Goal: Transaction & Acquisition: Purchase product/service

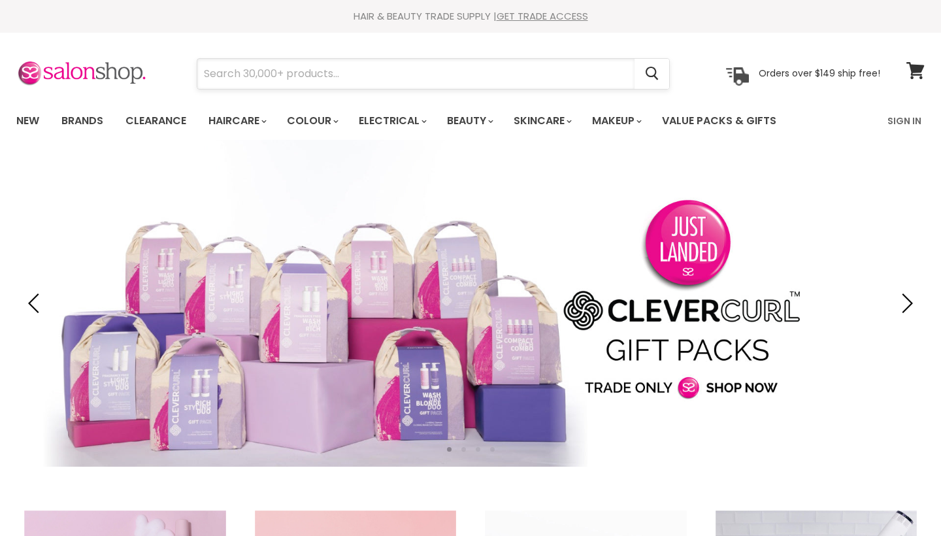
click at [333, 69] on input "Search" at bounding box center [415, 74] width 437 height 30
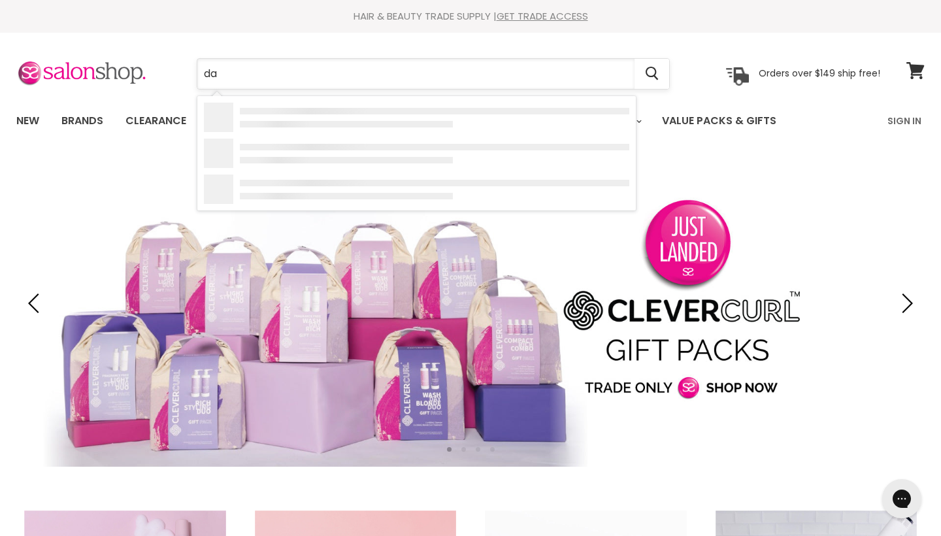
type input "dav"
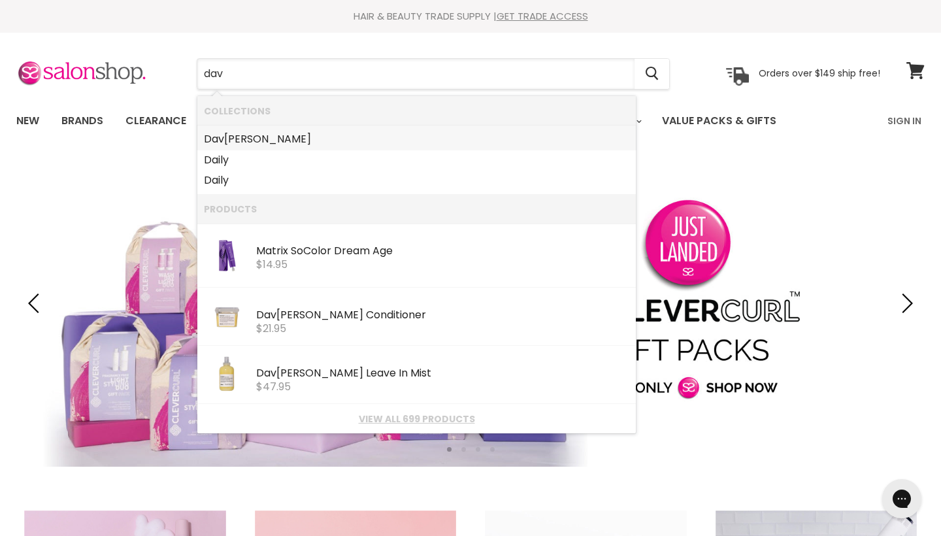
click at [325, 135] on link "Dav roe" at bounding box center [416, 139] width 425 height 21
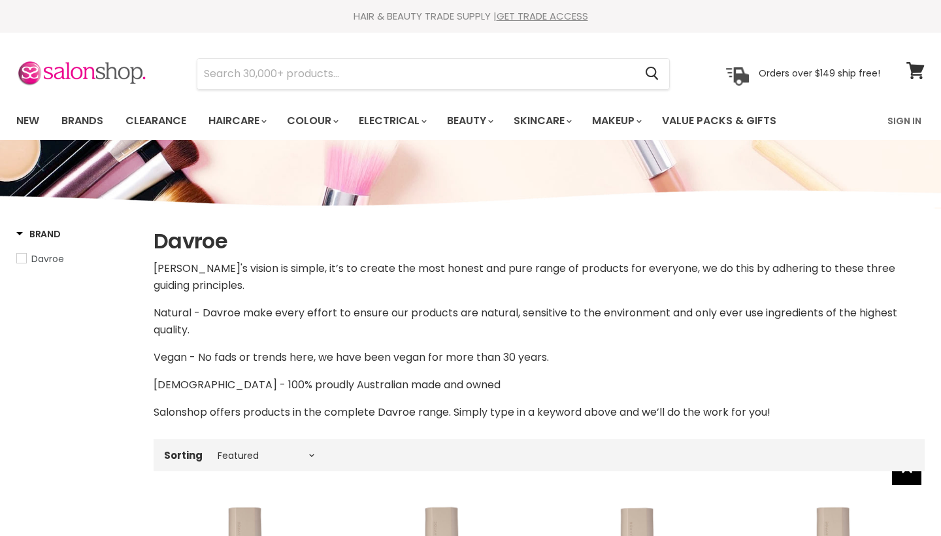
select select "manual"
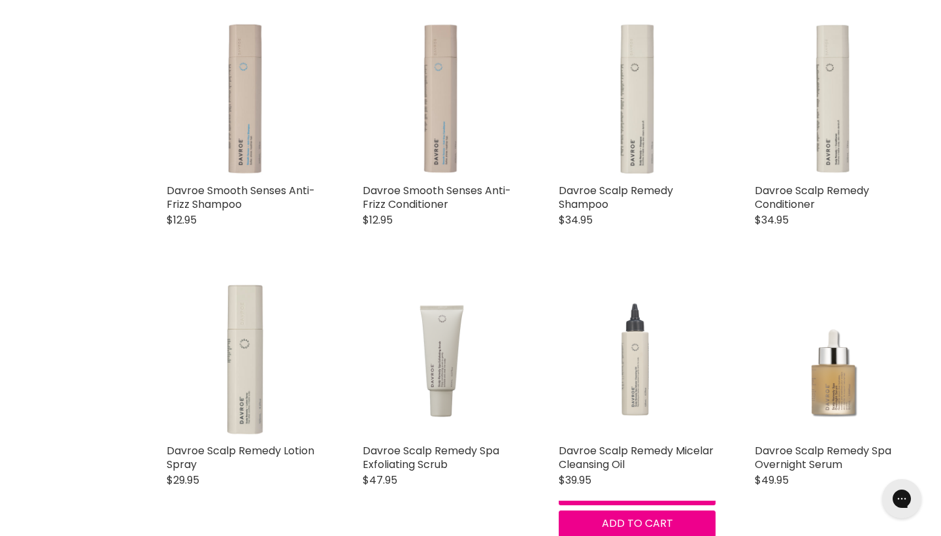
scroll to position [1001, 0]
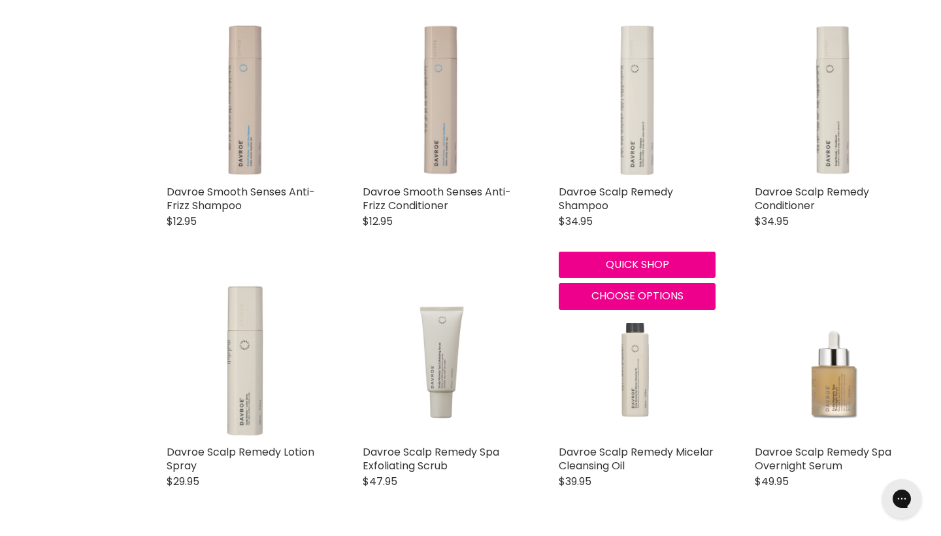
click at [640, 123] on img "Main content" at bounding box center [637, 100] width 157 height 157
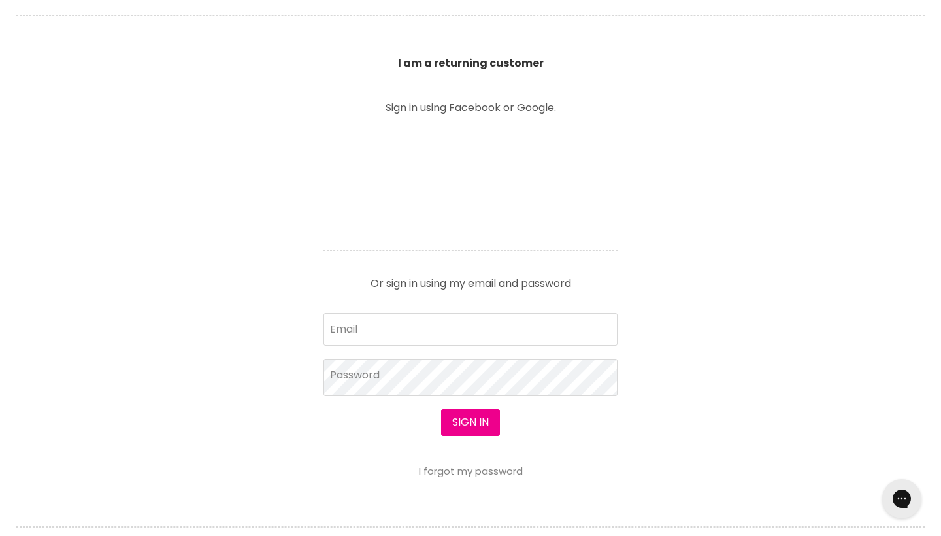
scroll to position [487, 0]
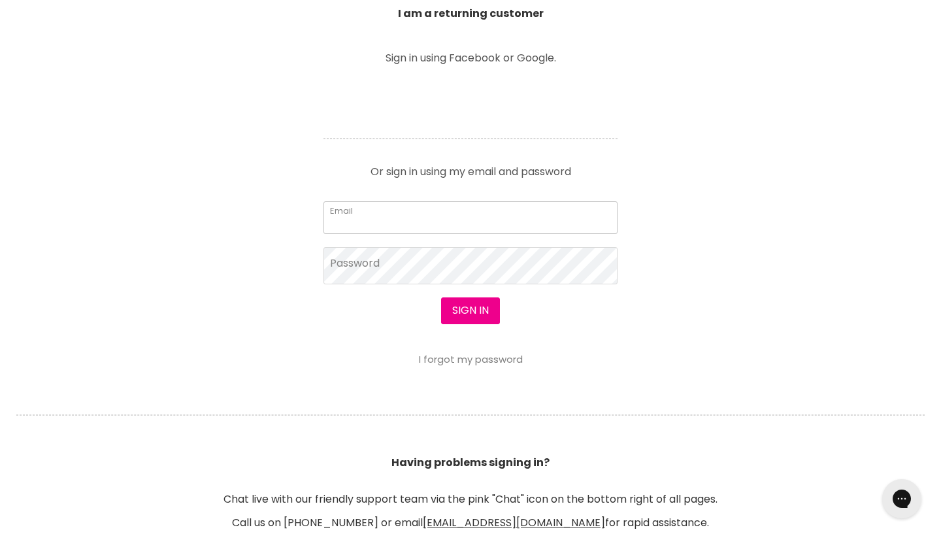
type input "[EMAIL_ADDRESS][DOMAIN_NAME]"
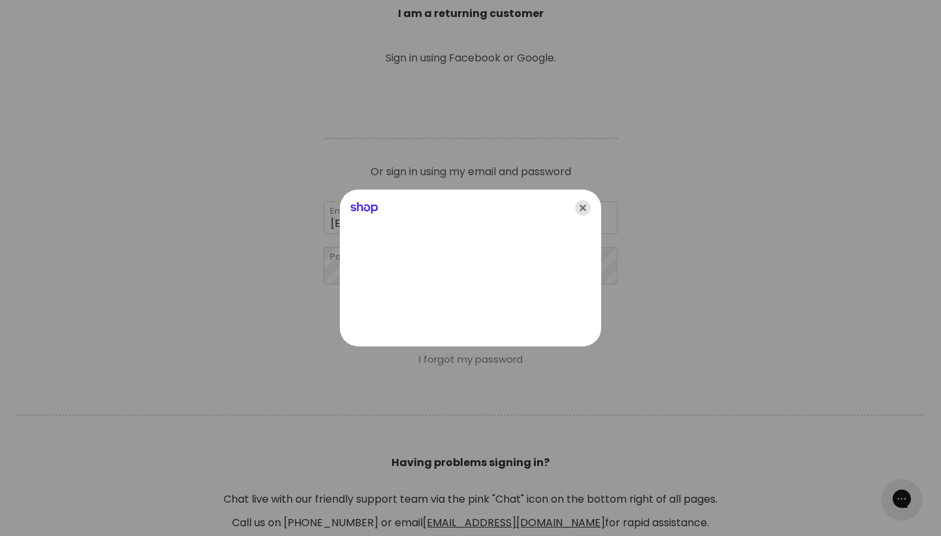
click at [581, 207] on icon "Close" at bounding box center [583, 208] width 16 height 16
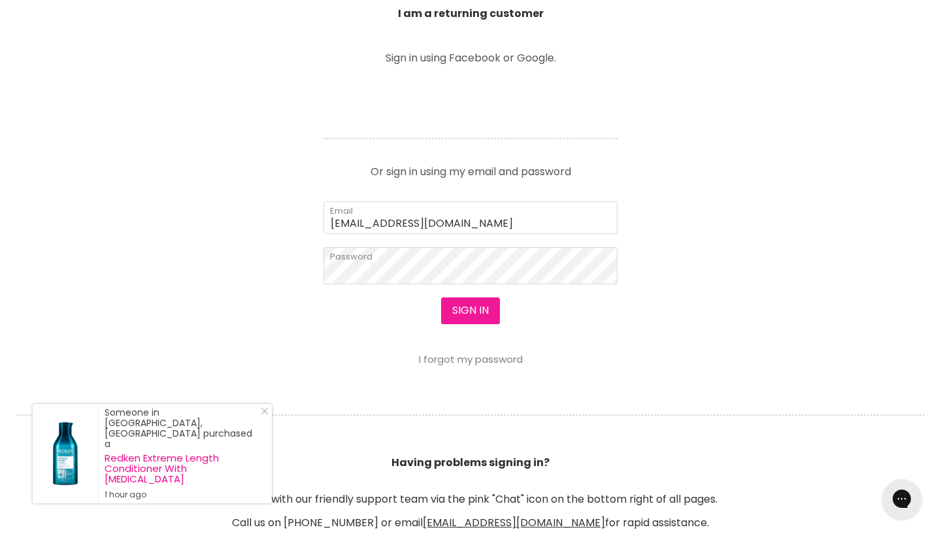
click at [457, 304] on button "Sign in" at bounding box center [470, 310] width 59 height 26
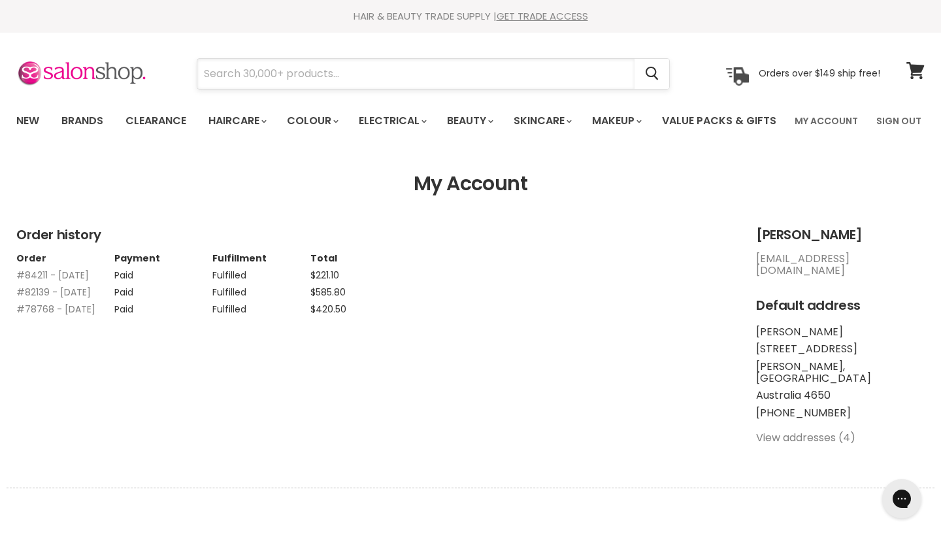
click at [352, 71] on input "Search" at bounding box center [415, 74] width 437 height 30
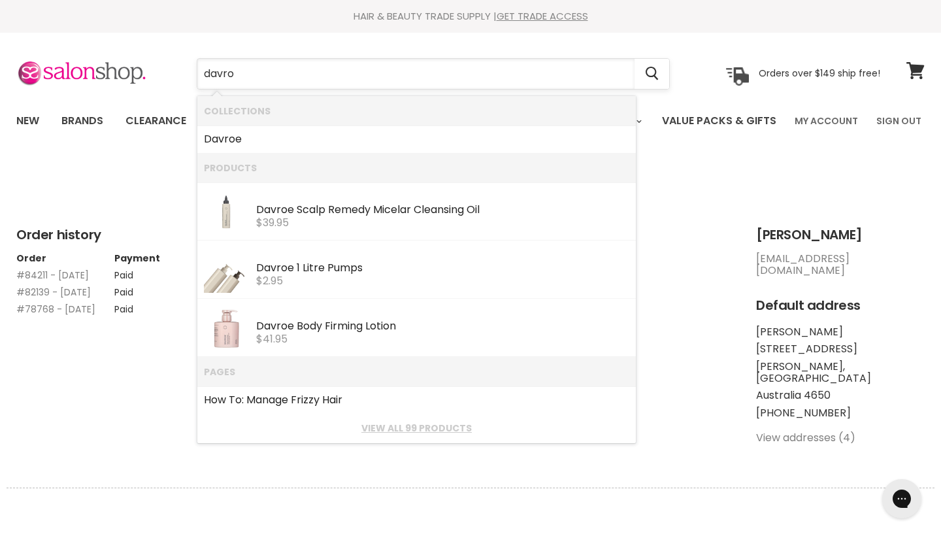
type input "davroe"
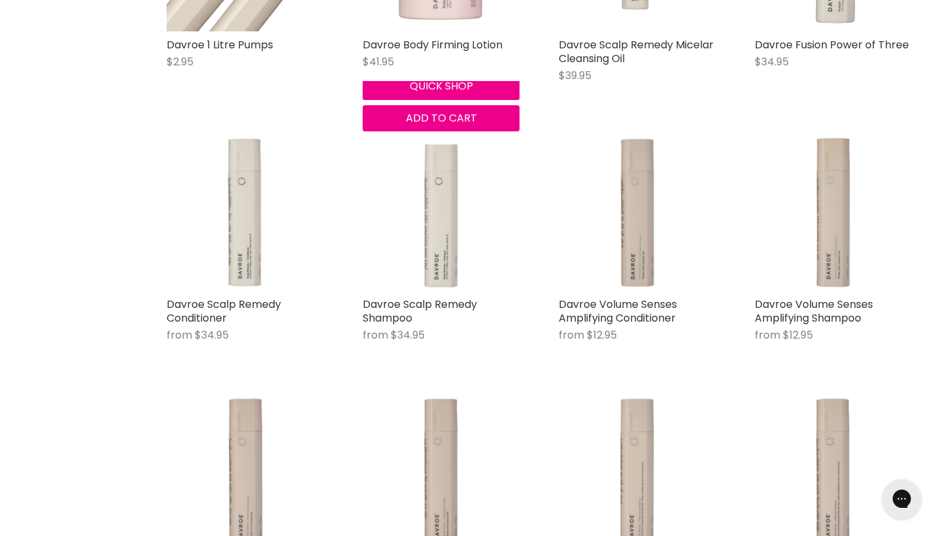
scroll to position [427, 0]
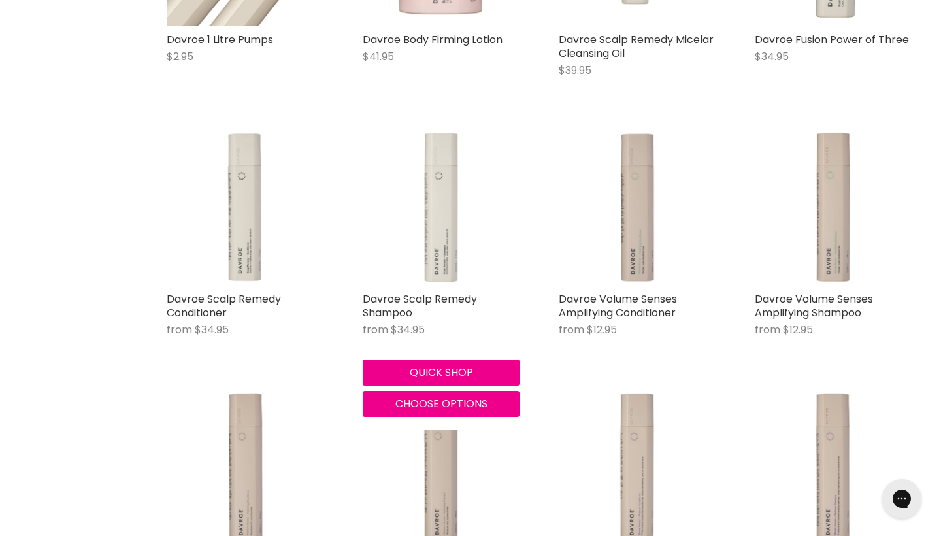
click at [444, 235] on img "Main content" at bounding box center [441, 207] width 157 height 157
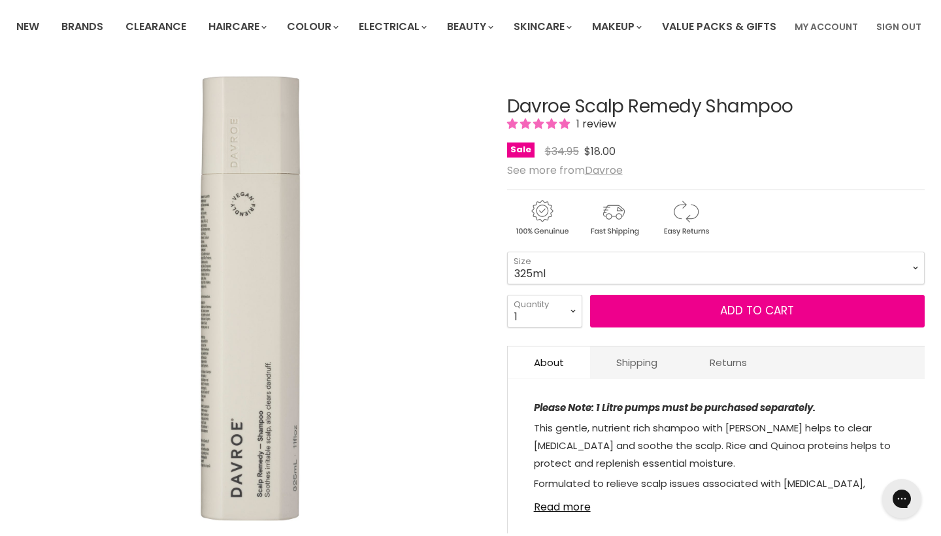
scroll to position [95, 0]
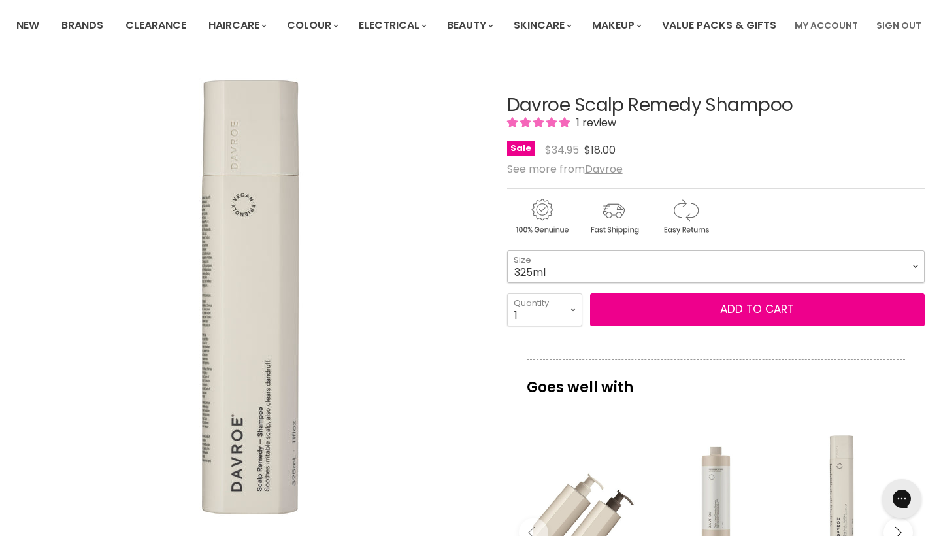
click at [573, 283] on select "325ml 1L" at bounding box center [715, 266] width 417 height 33
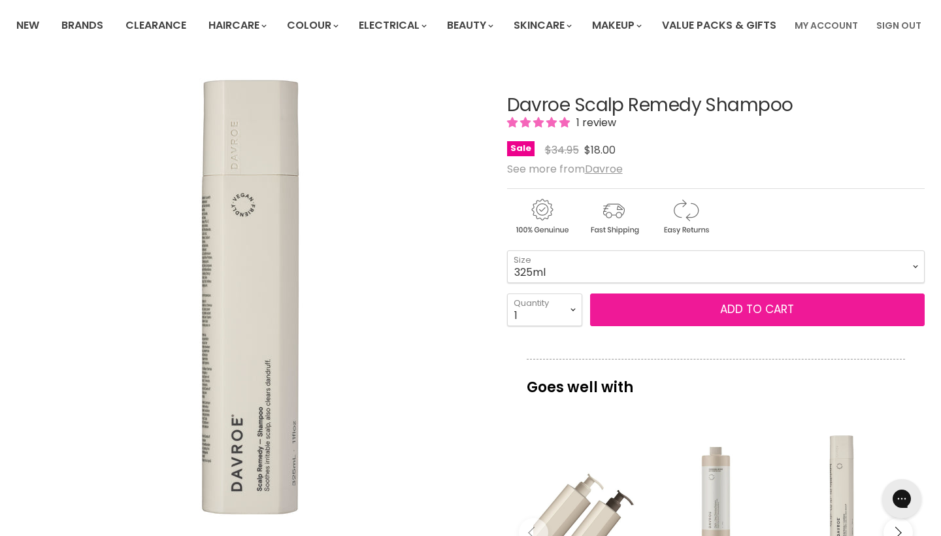
click at [640, 326] on button "Add to cart" at bounding box center [757, 309] width 334 height 33
click at [674, 326] on button "Add to cart" at bounding box center [757, 309] width 334 height 33
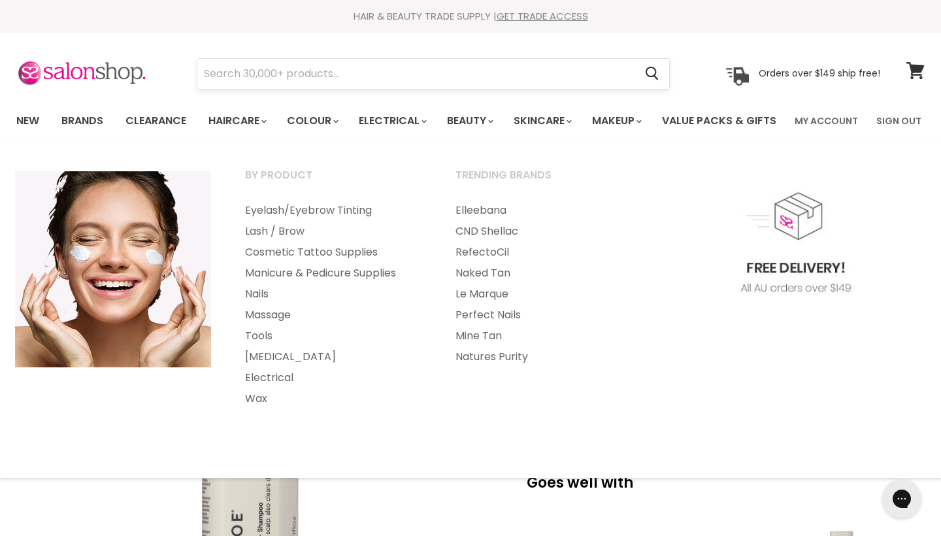
scroll to position [0, 0]
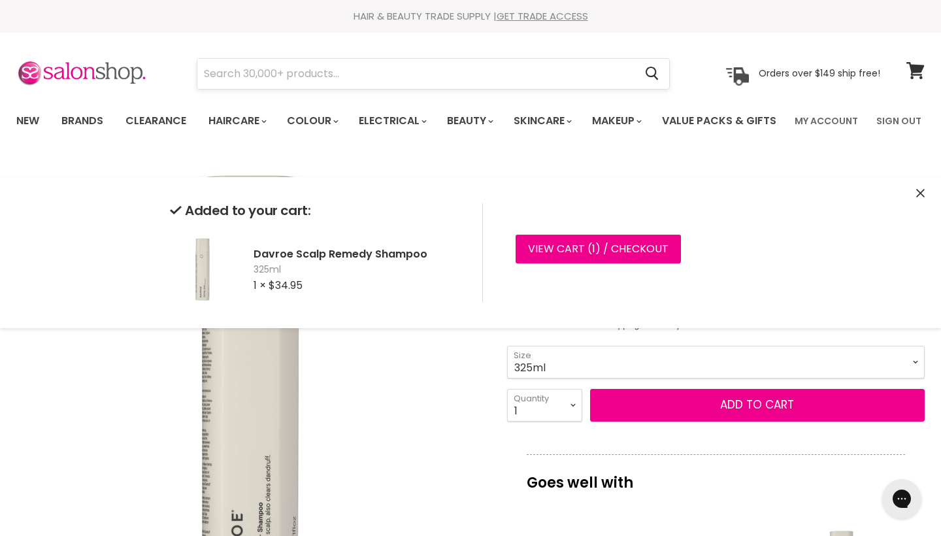
click at [352, 71] on input "Search" at bounding box center [415, 74] width 437 height 30
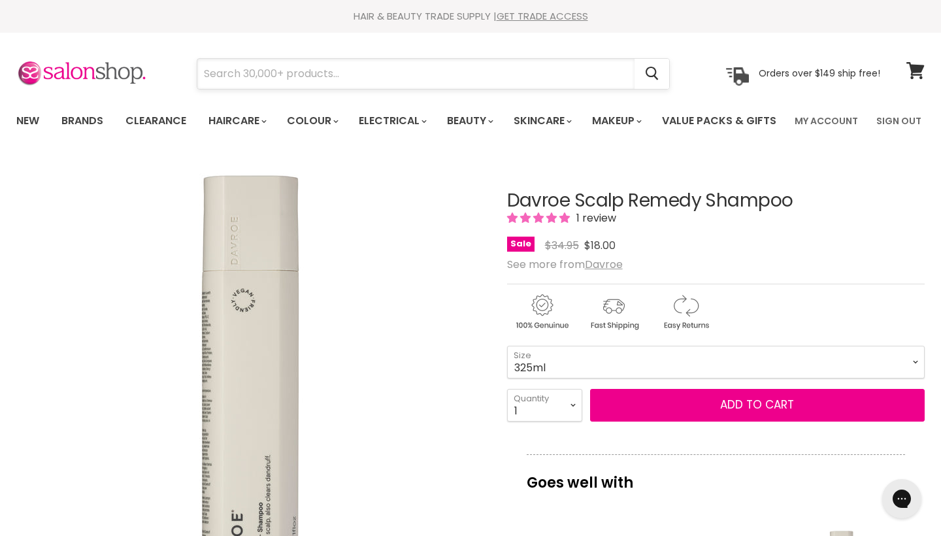
click at [456, 71] on input "Search" at bounding box center [415, 74] width 437 height 30
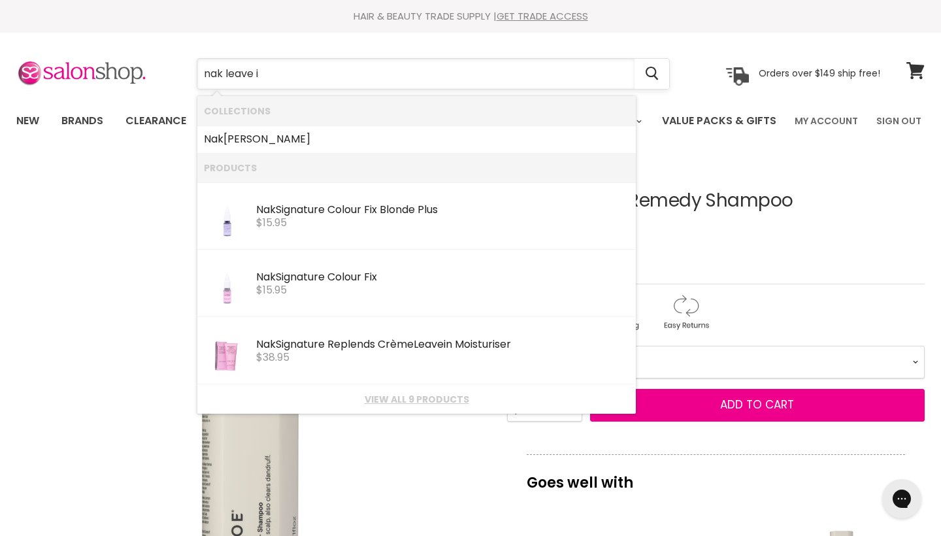
type input "nak leave in"
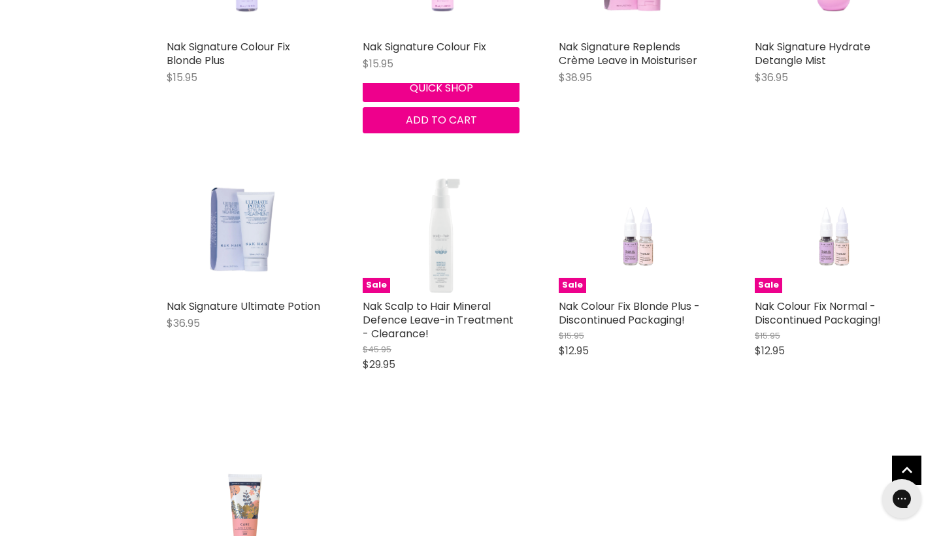
scroll to position [412, 0]
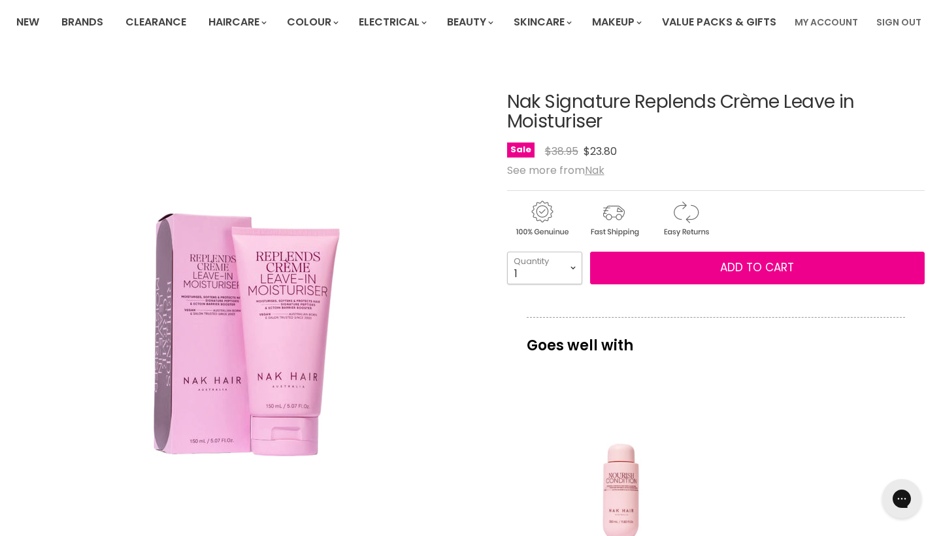
select select "2"
type input "2"
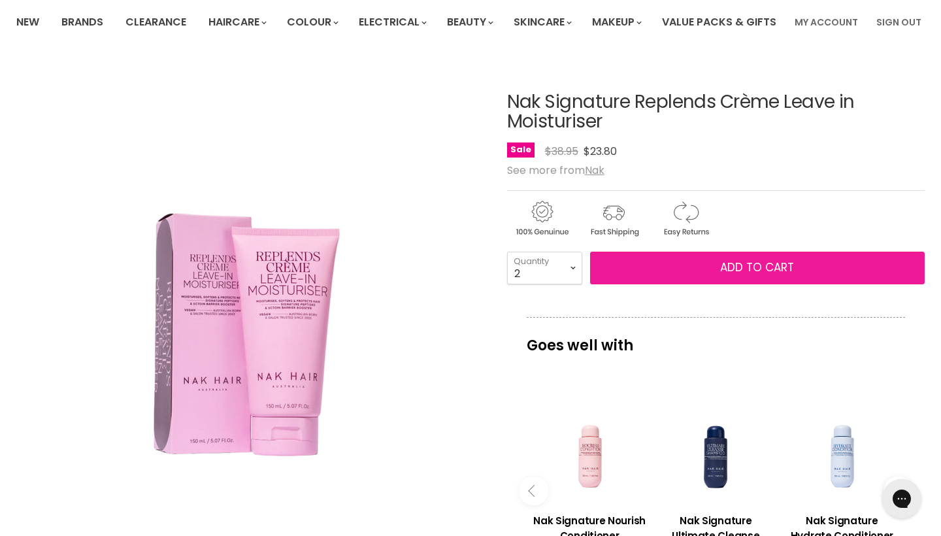
click at [659, 284] on button "Add to cart" at bounding box center [757, 268] width 334 height 33
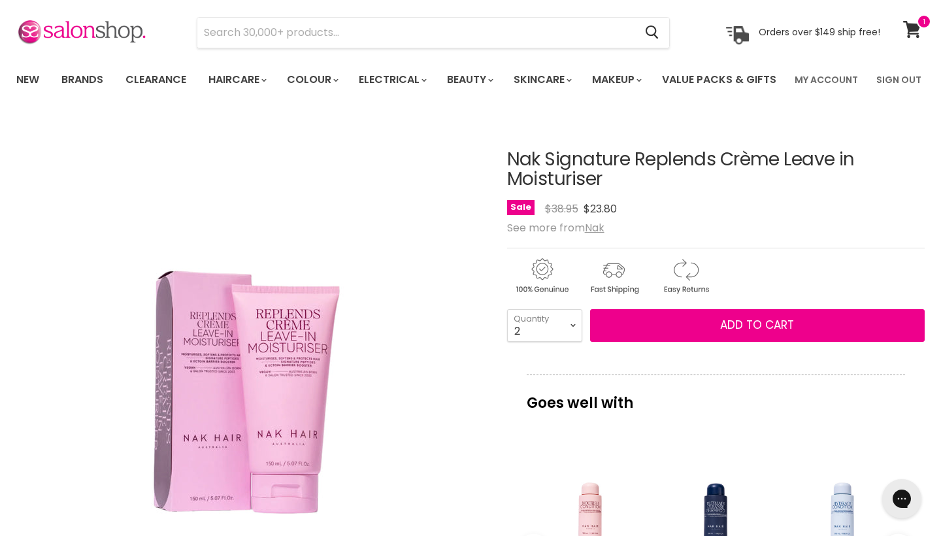
scroll to position [42, 0]
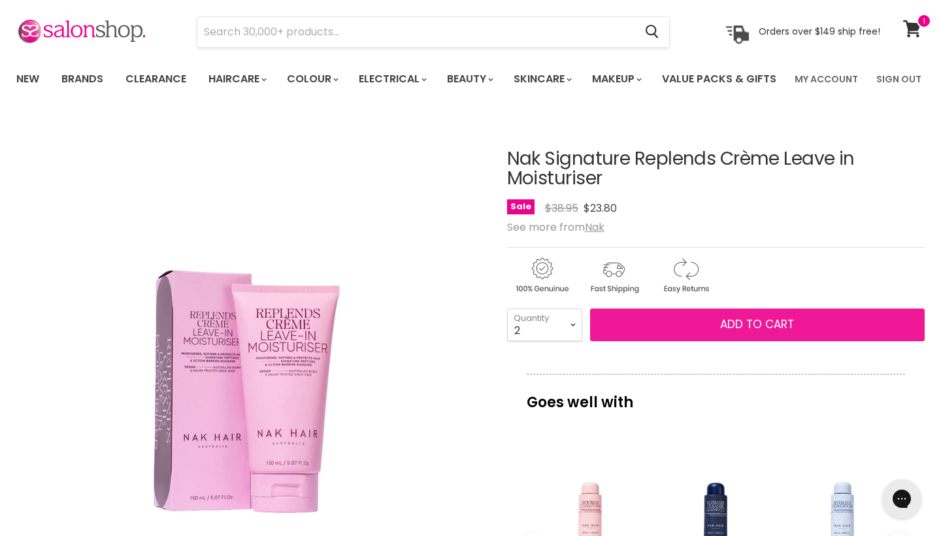
click at [683, 341] on button "Add to cart" at bounding box center [757, 324] width 334 height 33
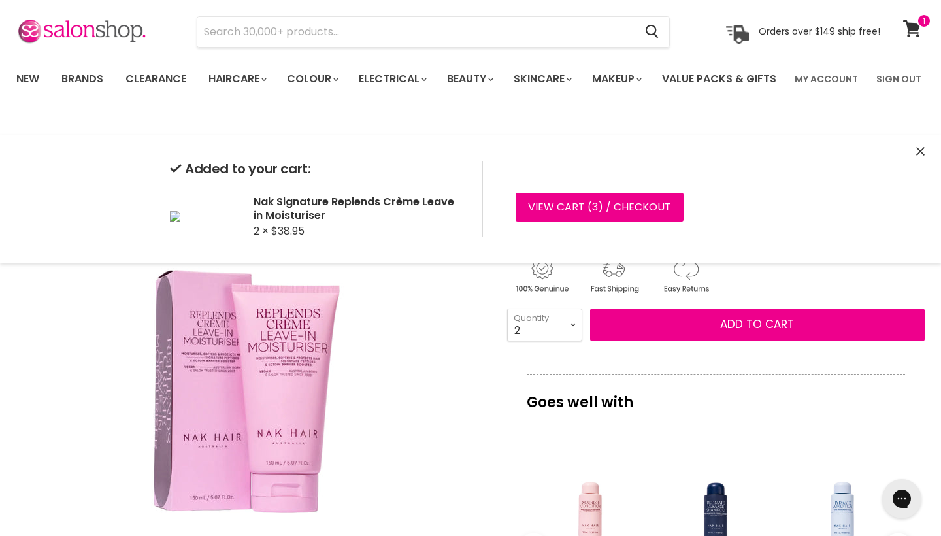
click at [500, 48] on section "Menu Cancel" at bounding box center [470, 25] width 941 height 69
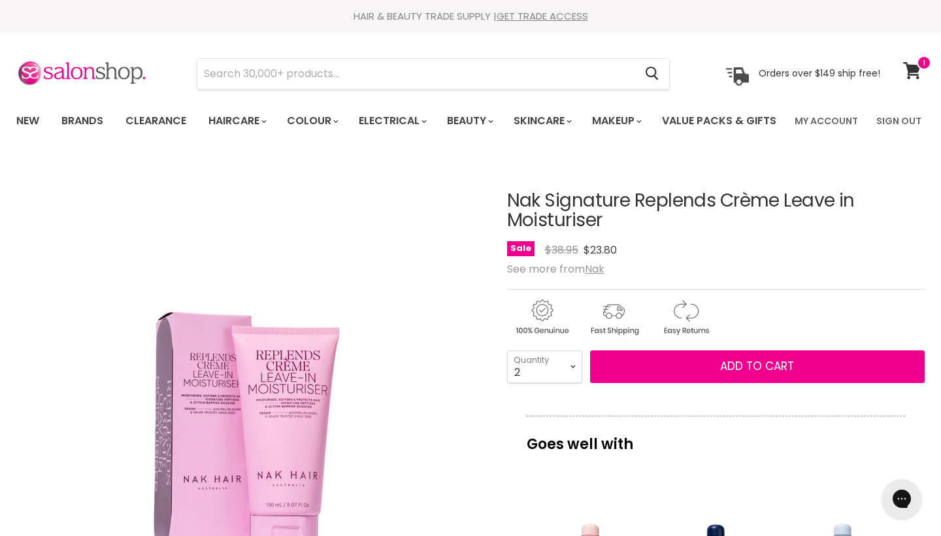
scroll to position [0, 0]
click at [487, 66] on input "Search" at bounding box center [415, 74] width 437 height 30
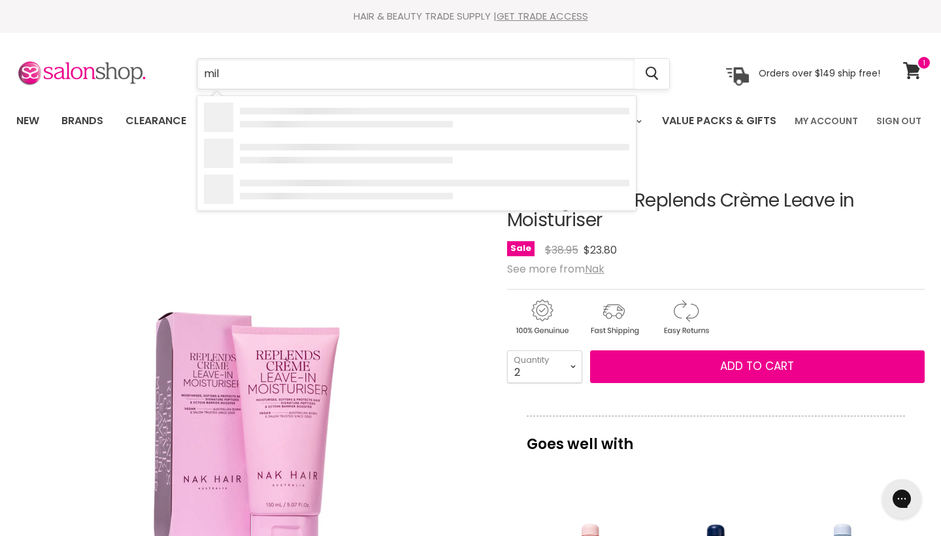
type input "milk"
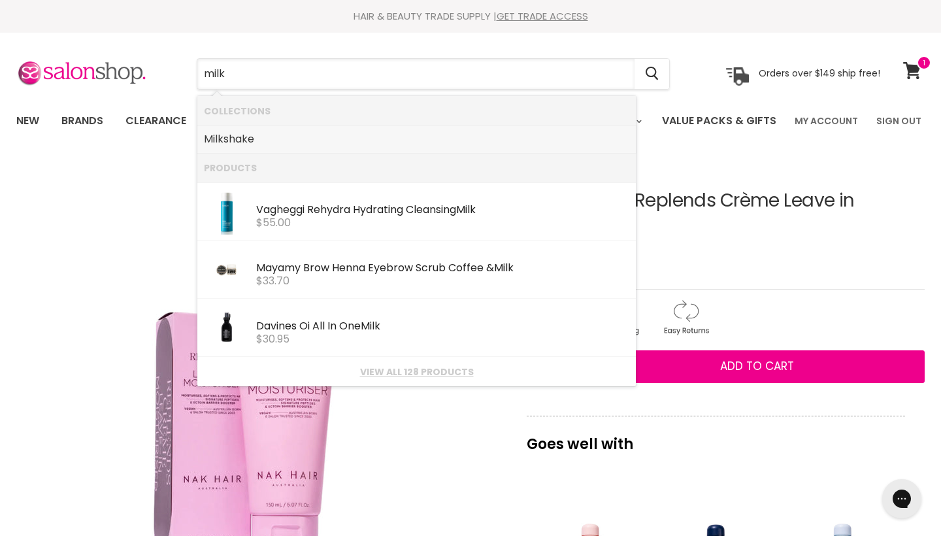
click at [471, 137] on link "Milk shake" at bounding box center [416, 139] width 425 height 21
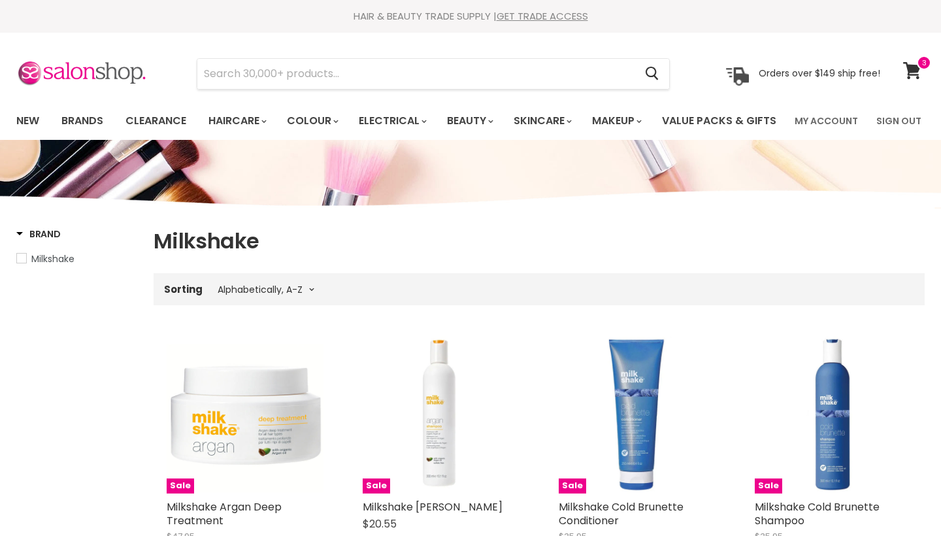
select select "title-ascending"
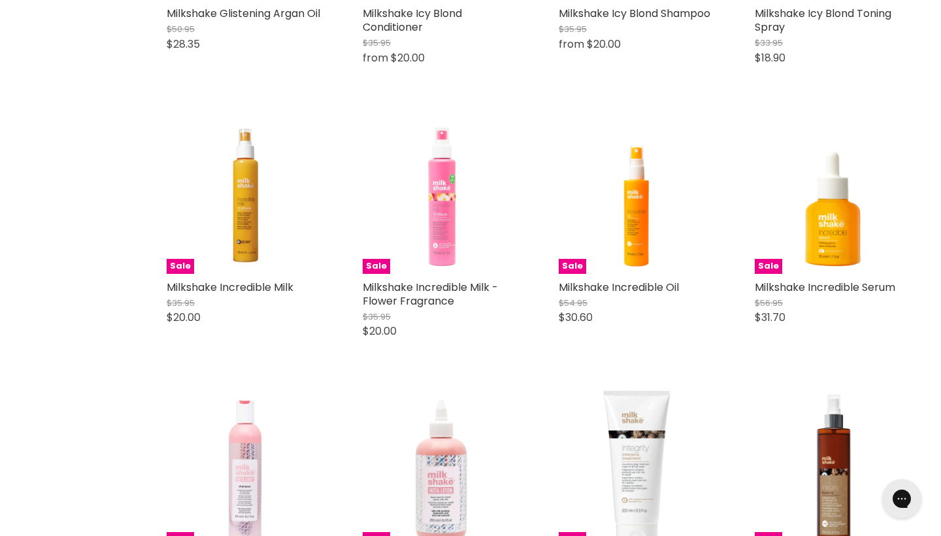
scroll to position [2959, 0]
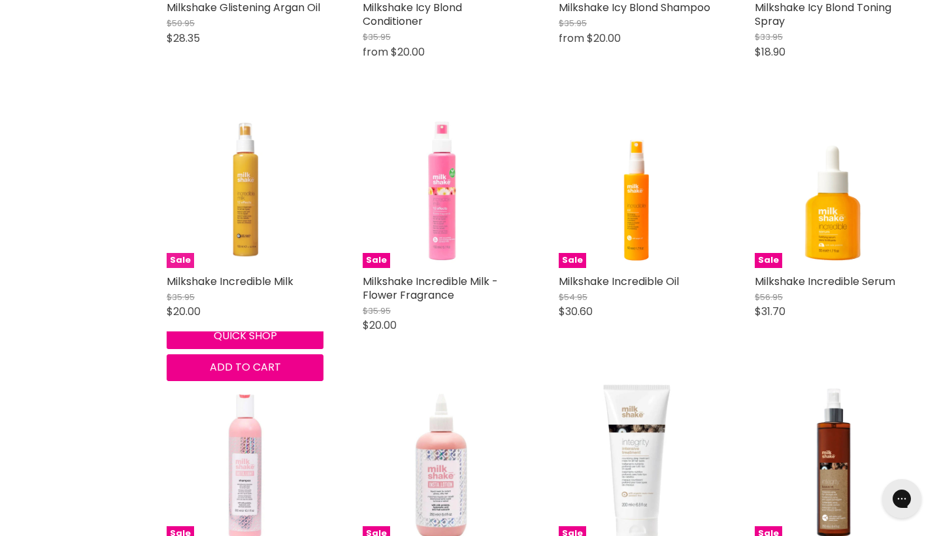
click at [238, 219] on img "Main content" at bounding box center [245, 189] width 157 height 157
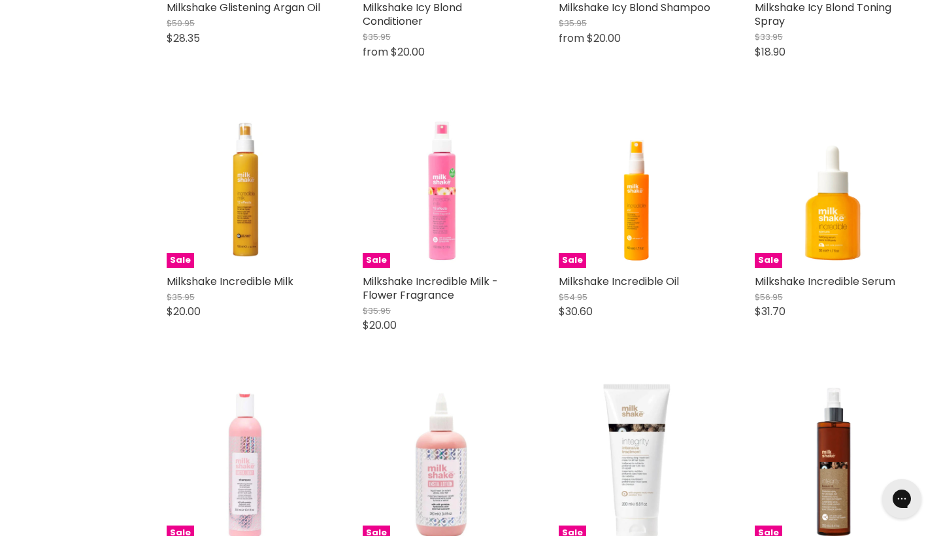
scroll to position [2908, 0]
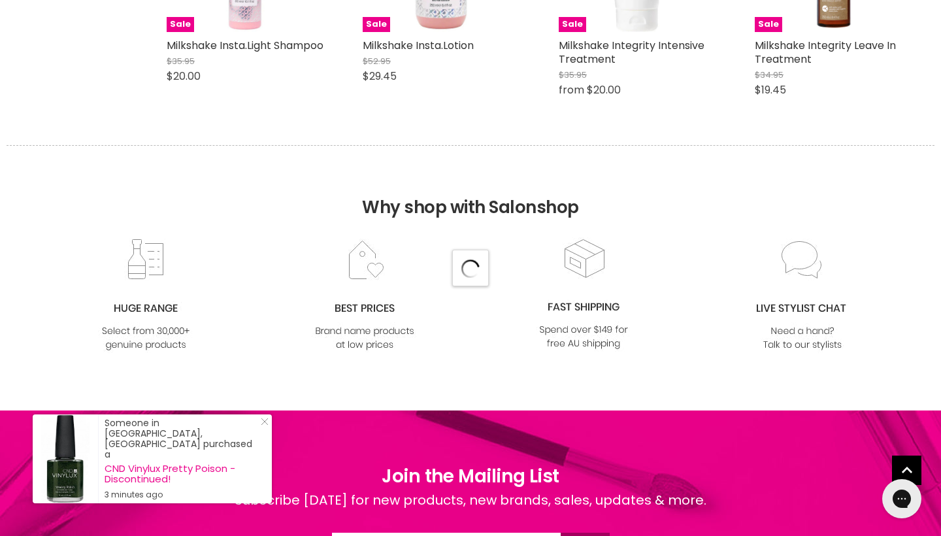
select select "title-ascending"
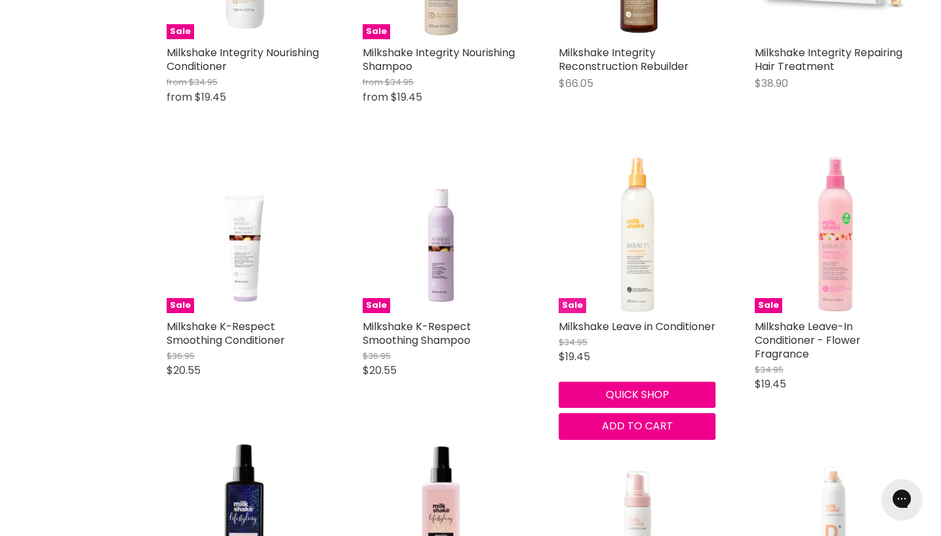
scroll to position [3738, 0]
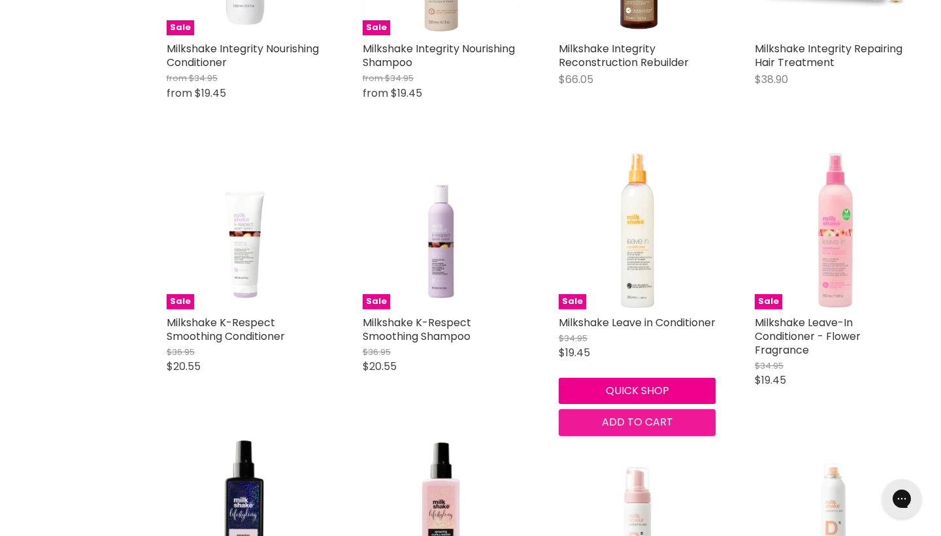
click at [656, 429] on span "Add to cart" at bounding box center [637, 421] width 71 height 15
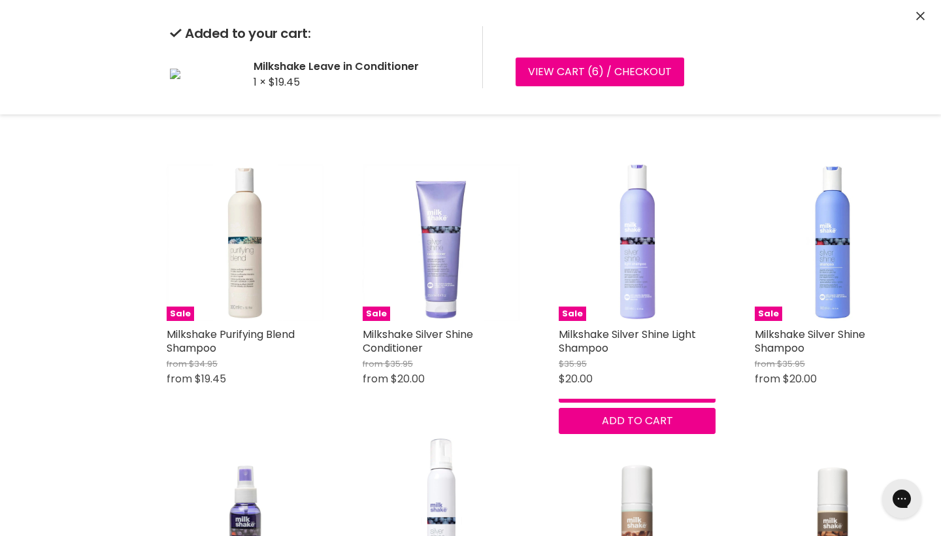
scroll to position [6201, 0]
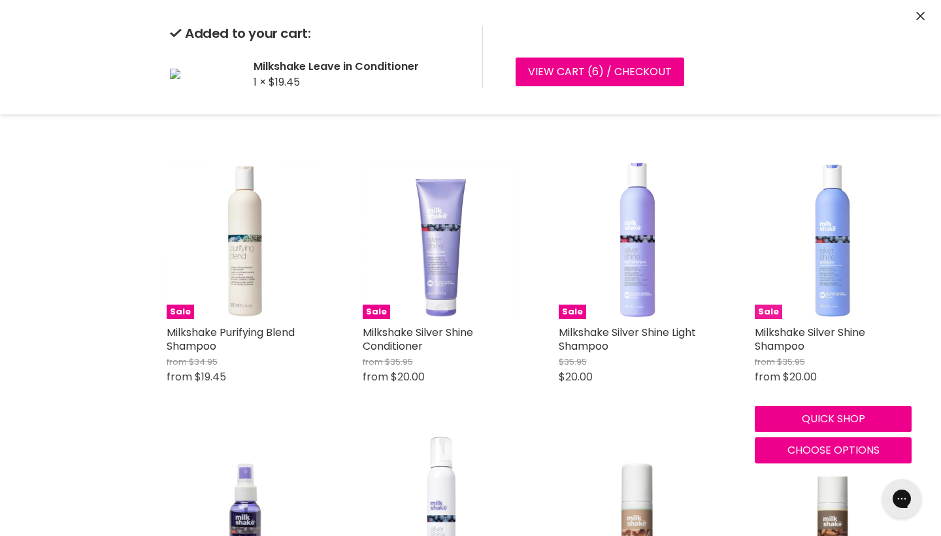
click at [811, 294] on img "Main content" at bounding box center [833, 240] width 157 height 157
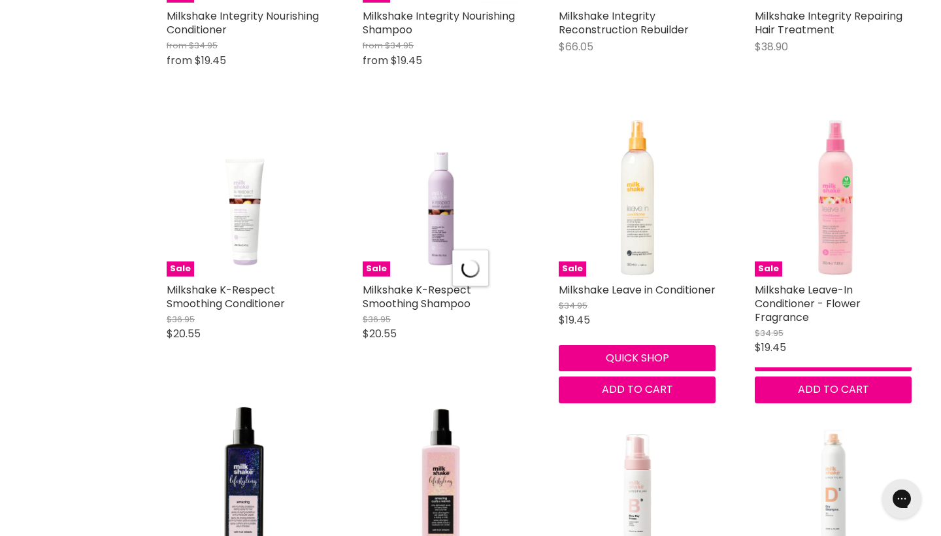
select select "title-ascending"
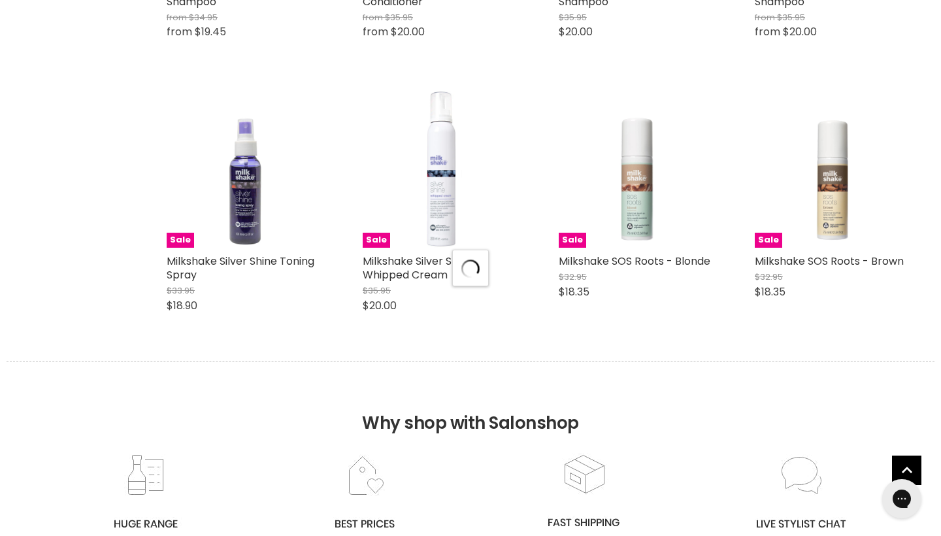
select select "title-ascending"
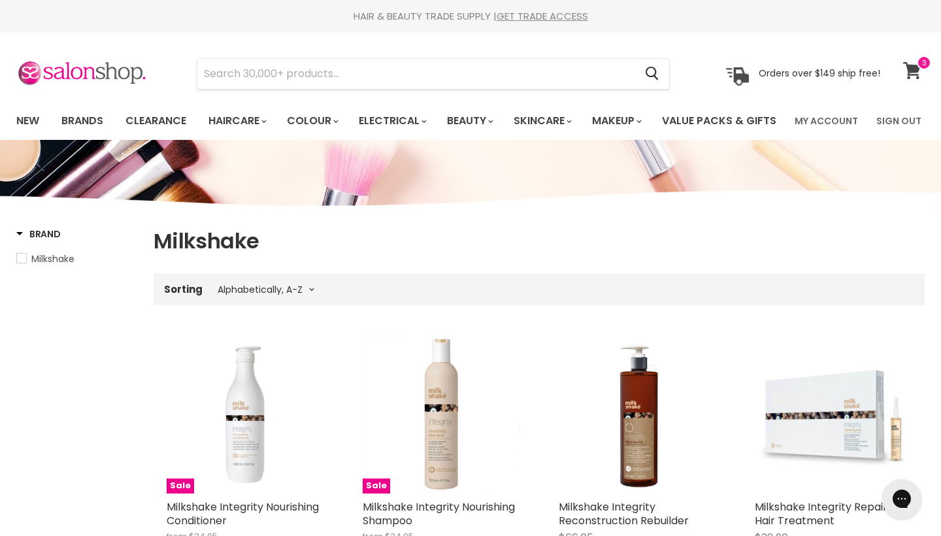
click at [919, 66] on span at bounding box center [924, 63] width 14 height 14
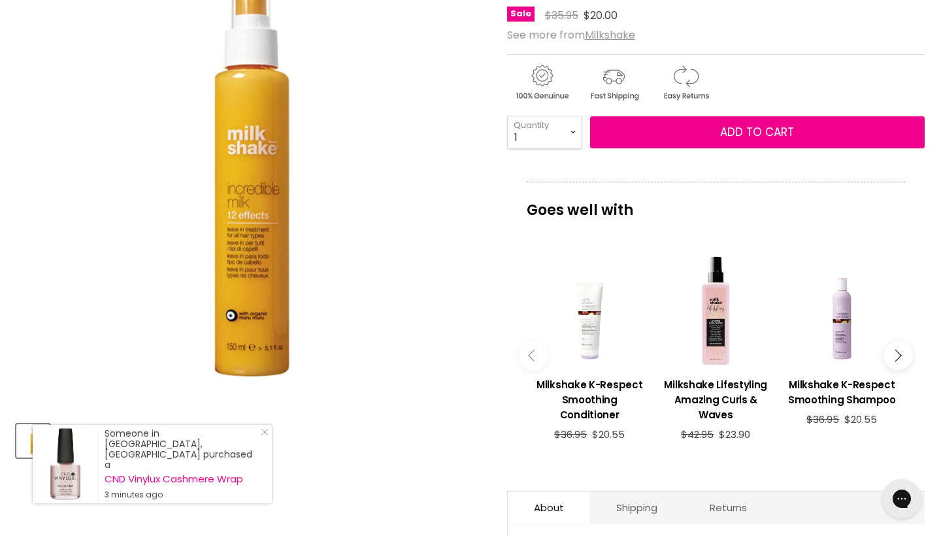
scroll to position [218, 0]
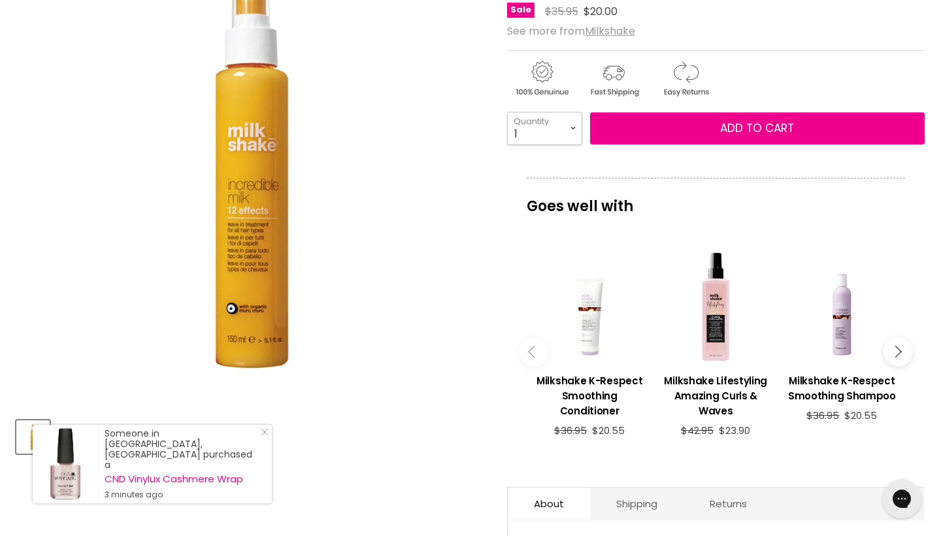
select select "2"
type input "2"
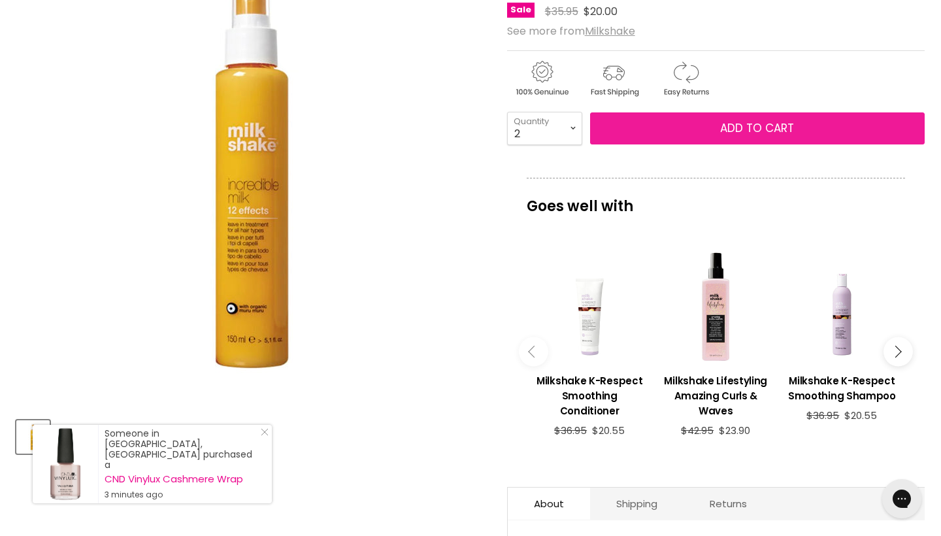
click at [668, 145] on button "Add to cart" at bounding box center [757, 128] width 334 height 33
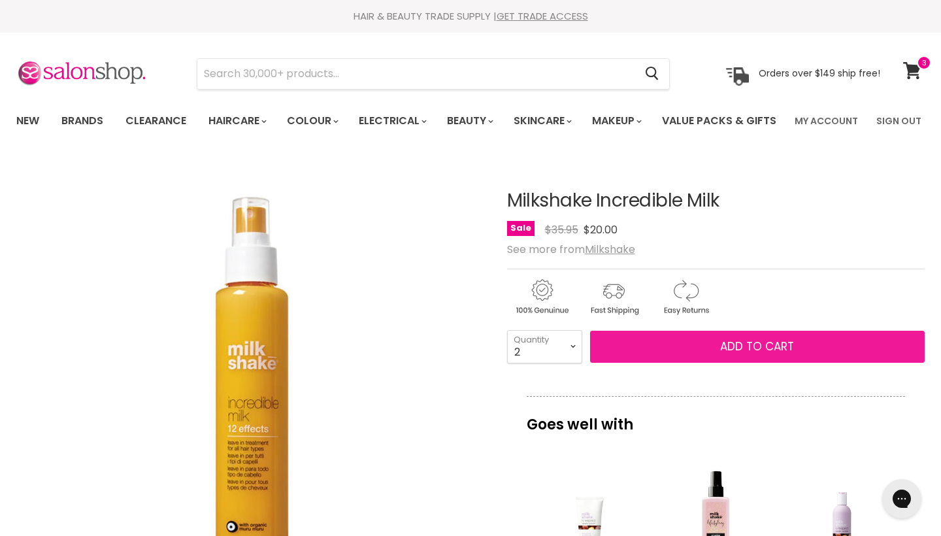
scroll to position [0, 0]
click at [677, 363] on button "Add to cart" at bounding box center [757, 347] width 334 height 33
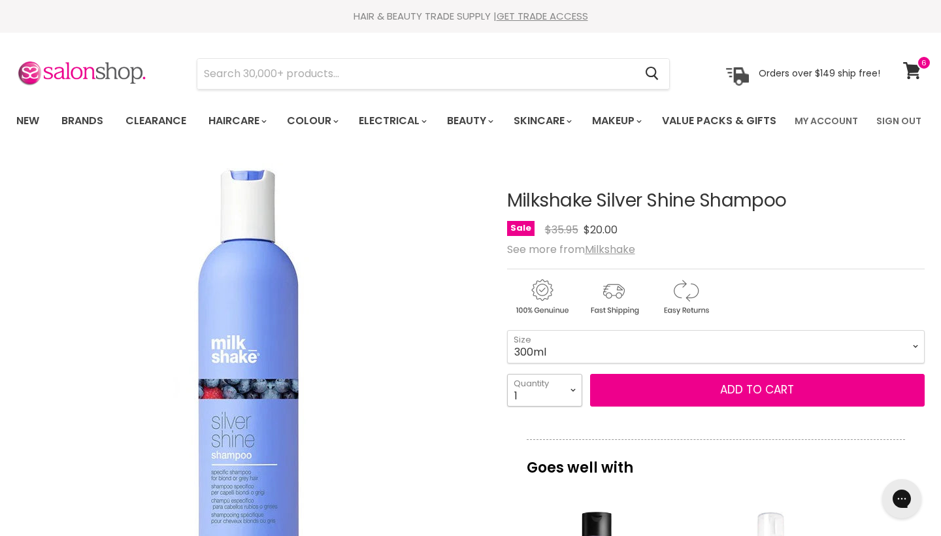
select select "2"
type input "2"
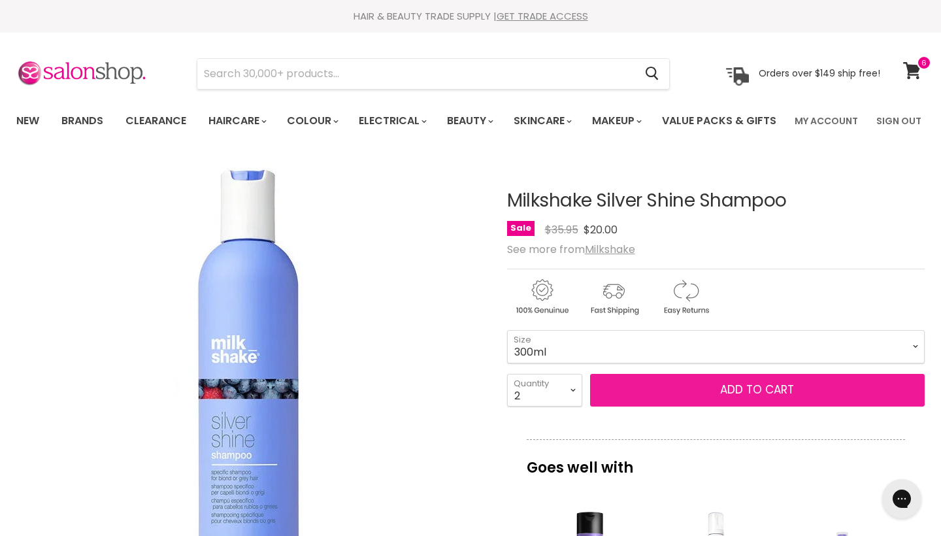
click at [704, 406] on button "Add to cart" at bounding box center [757, 390] width 334 height 33
click at [756, 397] on span "Add to cart" at bounding box center [757, 390] width 74 height 16
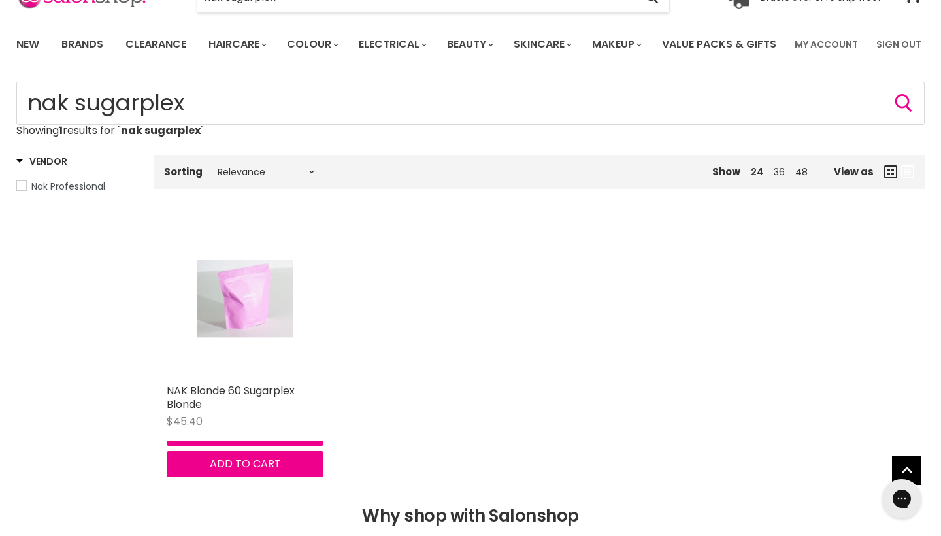
click at [236, 355] on img "Main content" at bounding box center [245, 298] width 104 height 157
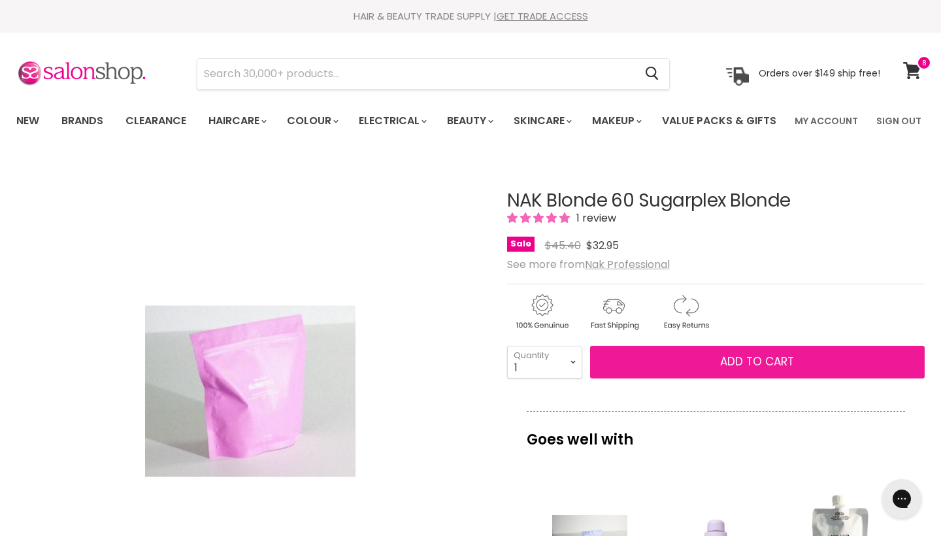
click at [730, 369] on span "Add to cart" at bounding box center [757, 361] width 74 height 16
click at [758, 369] on span "Add to cart" at bounding box center [757, 361] width 74 height 16
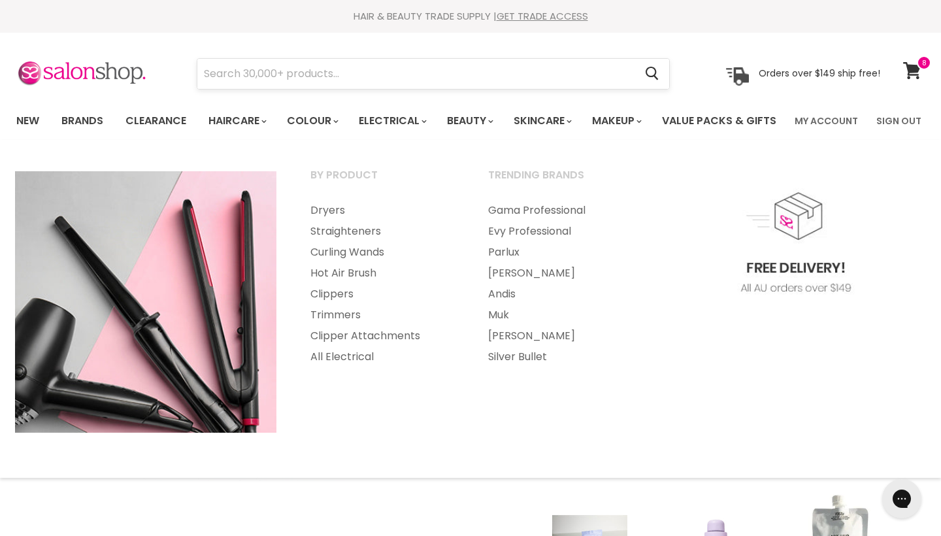
click at [370, 66] on input "Search" at bounding box center [415, 74] width 437 height 30
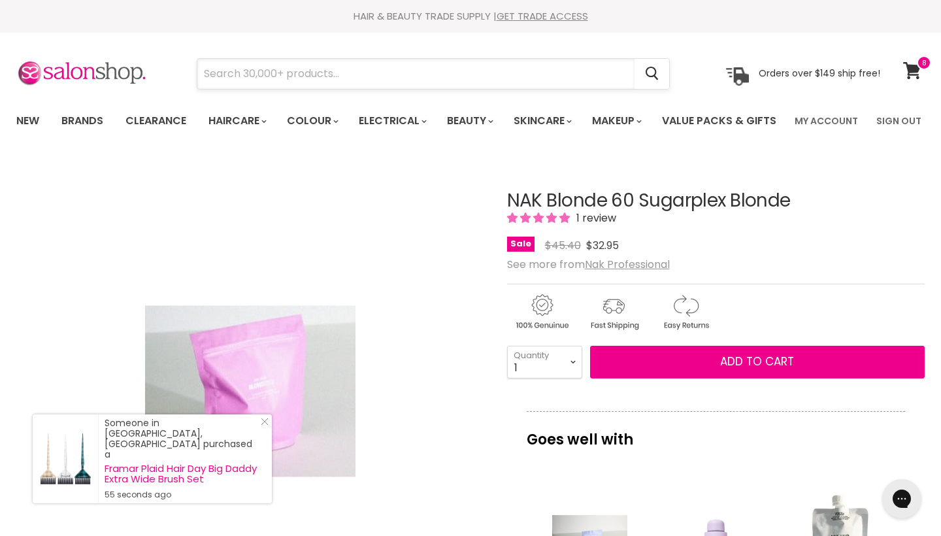
click at [363, 67] on input "Search" at bounding box center [415, 74] width 437 height 30
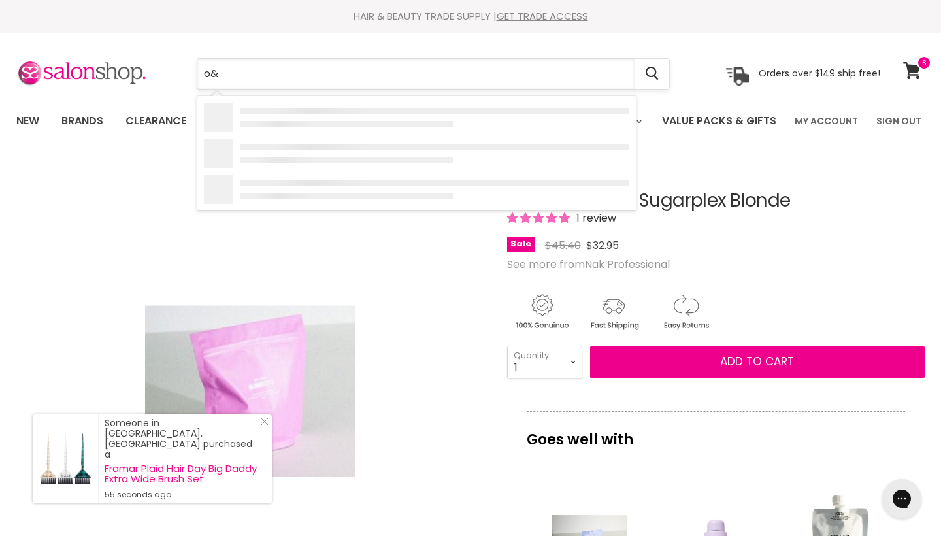
type input "o&m"
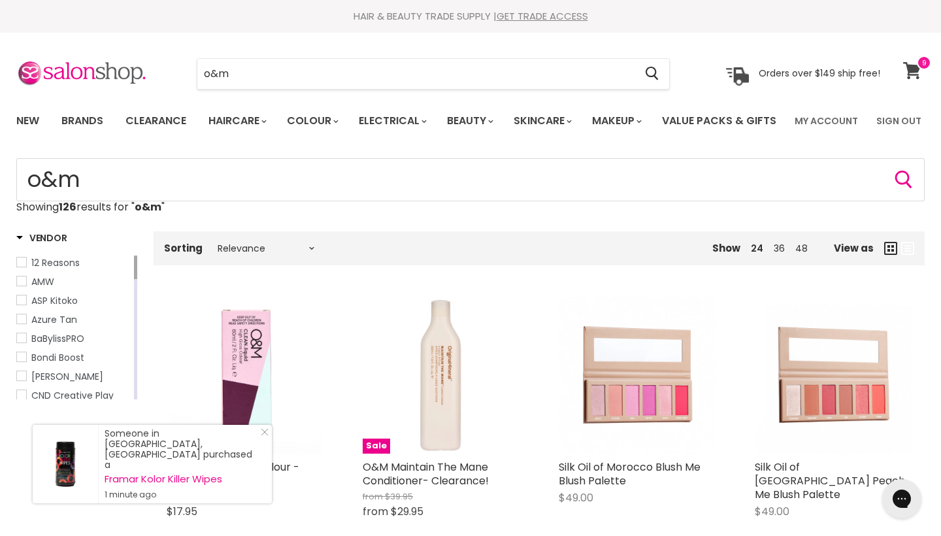
click at [920, 67] on span at bounding box center [924, 63] width 14 height 14
